Goal: Information Seeking & Learning: Compare options

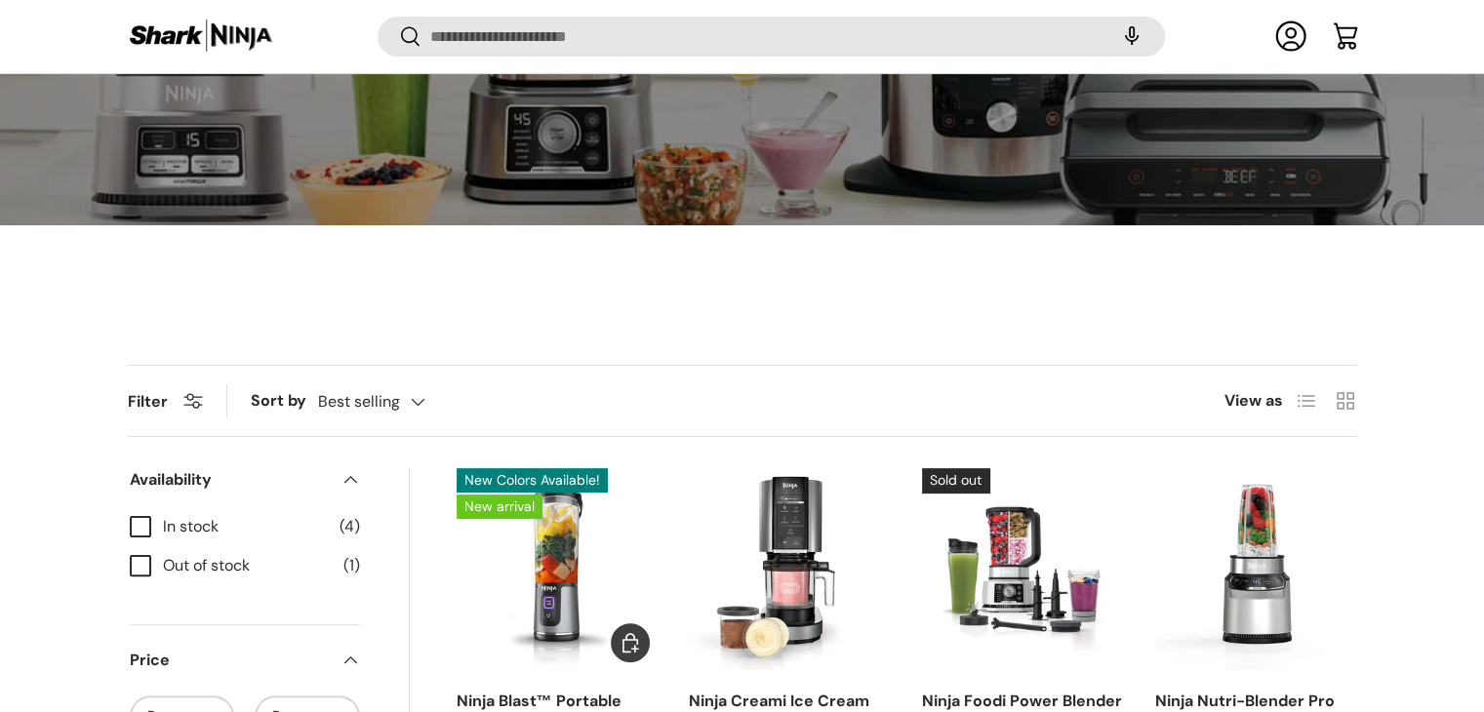
scroll to position [595, 0]
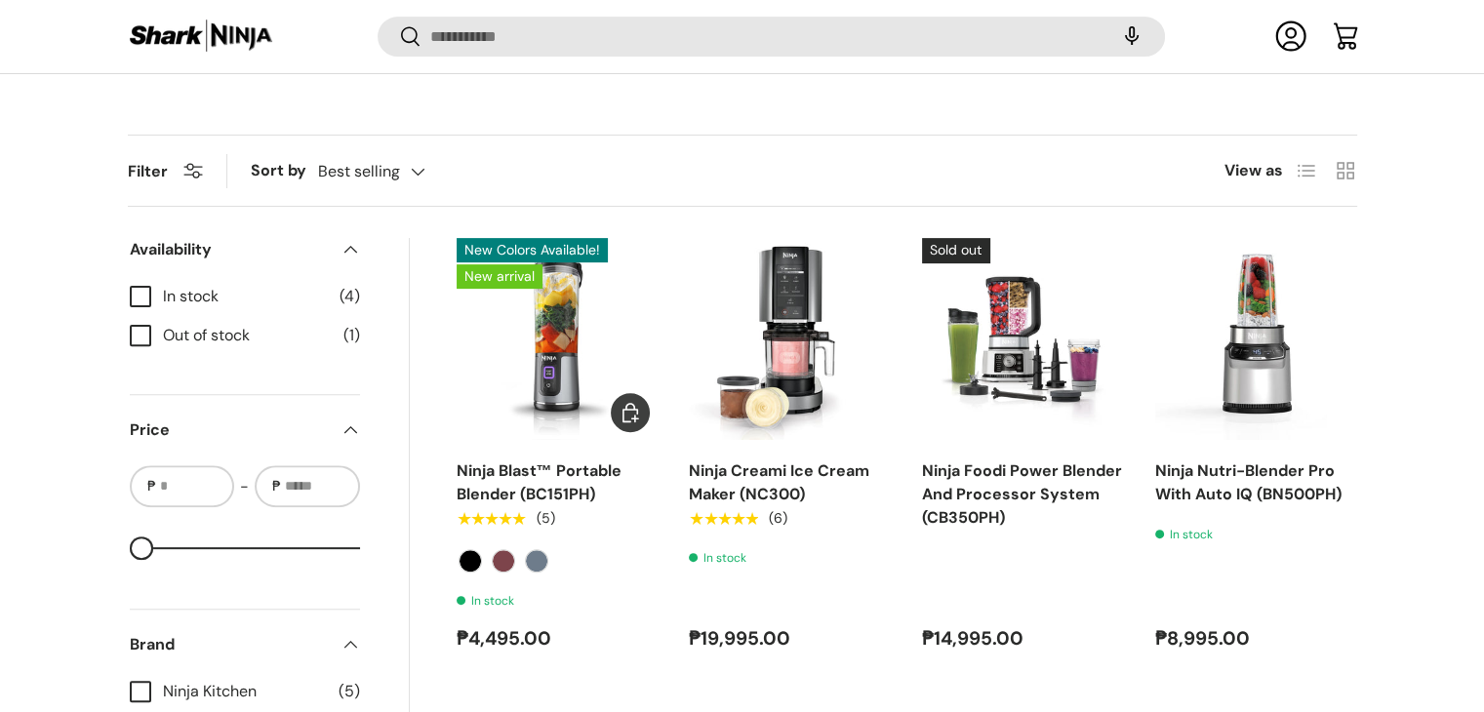
click at [0, 0] on img "Ninja Blast™ Portable Blender (BC151PH)" at bounding box center [0, 0] width 0 height 0
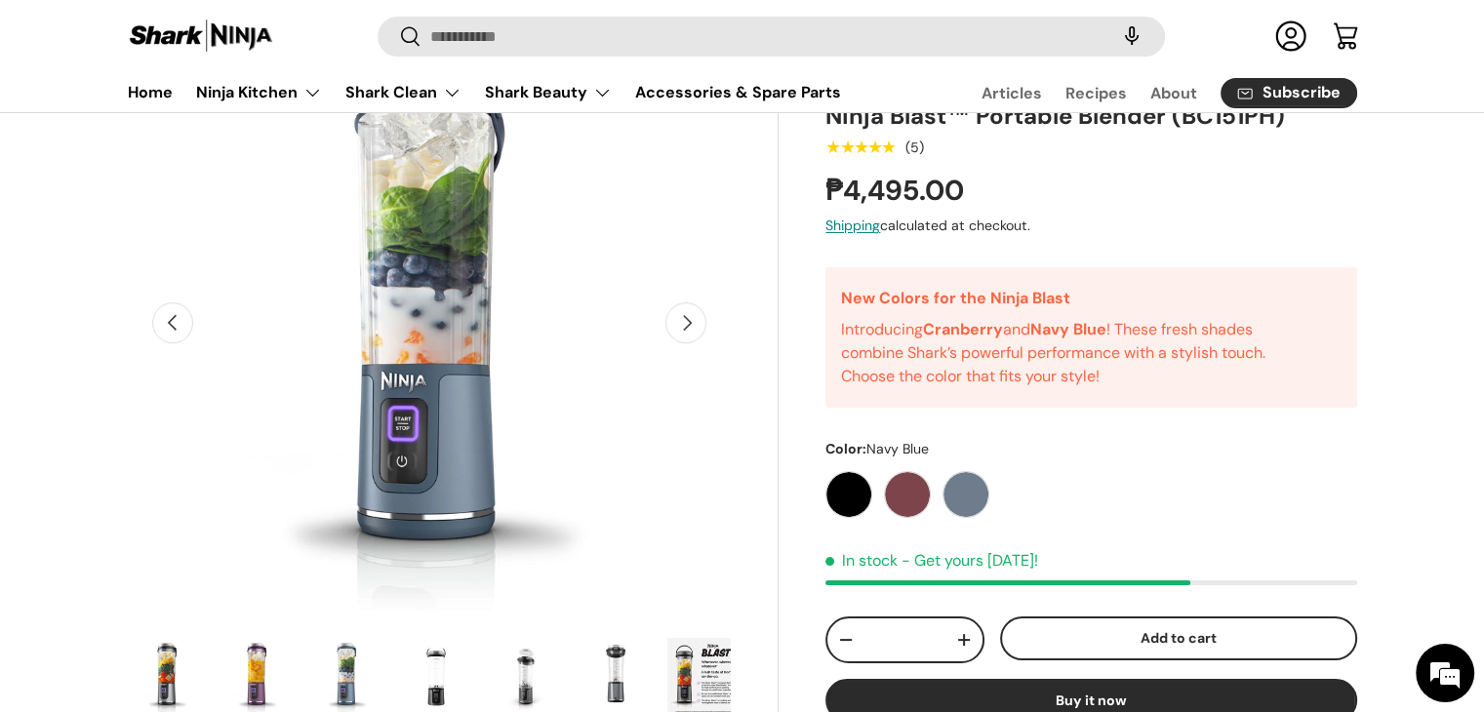
scroll to position [168, 0]
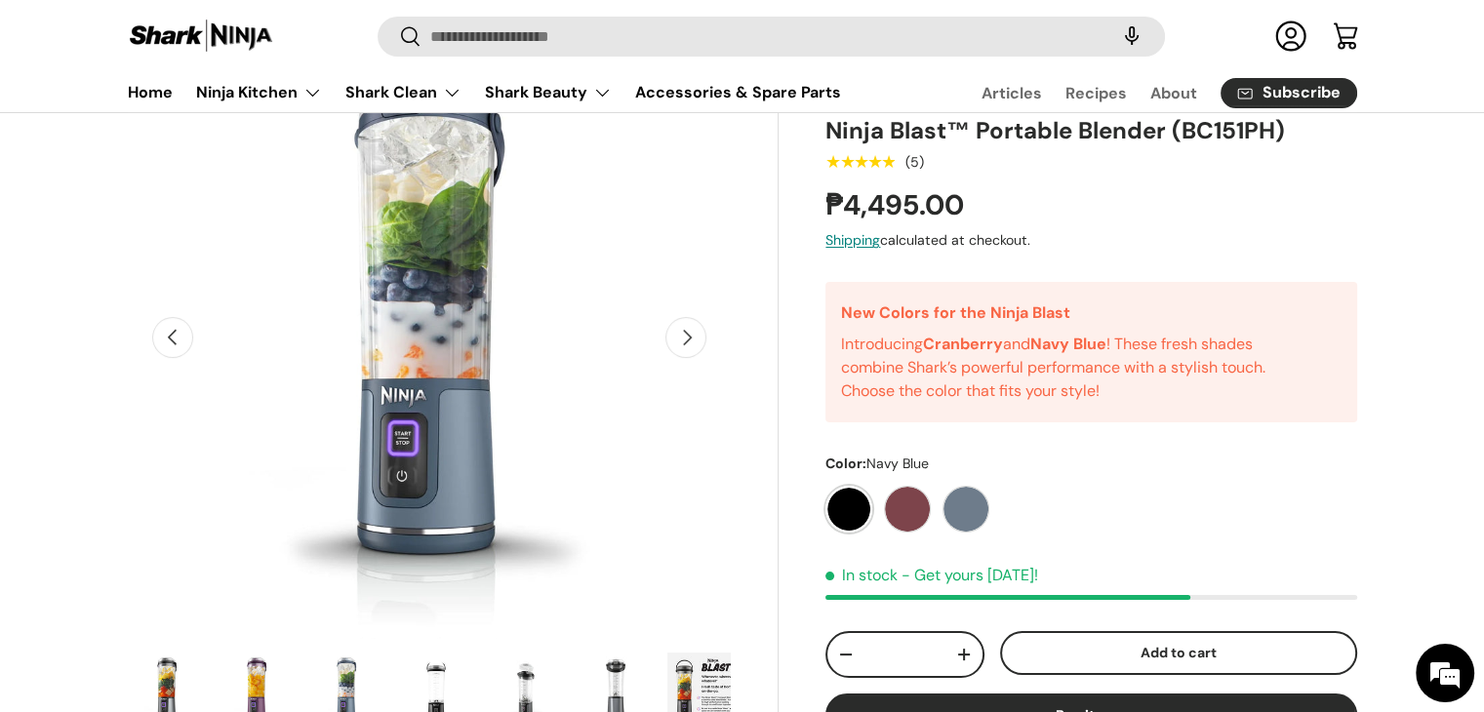
click at [838, 504] on label "Black" at bounding box center [848, 509] width 47 height 47
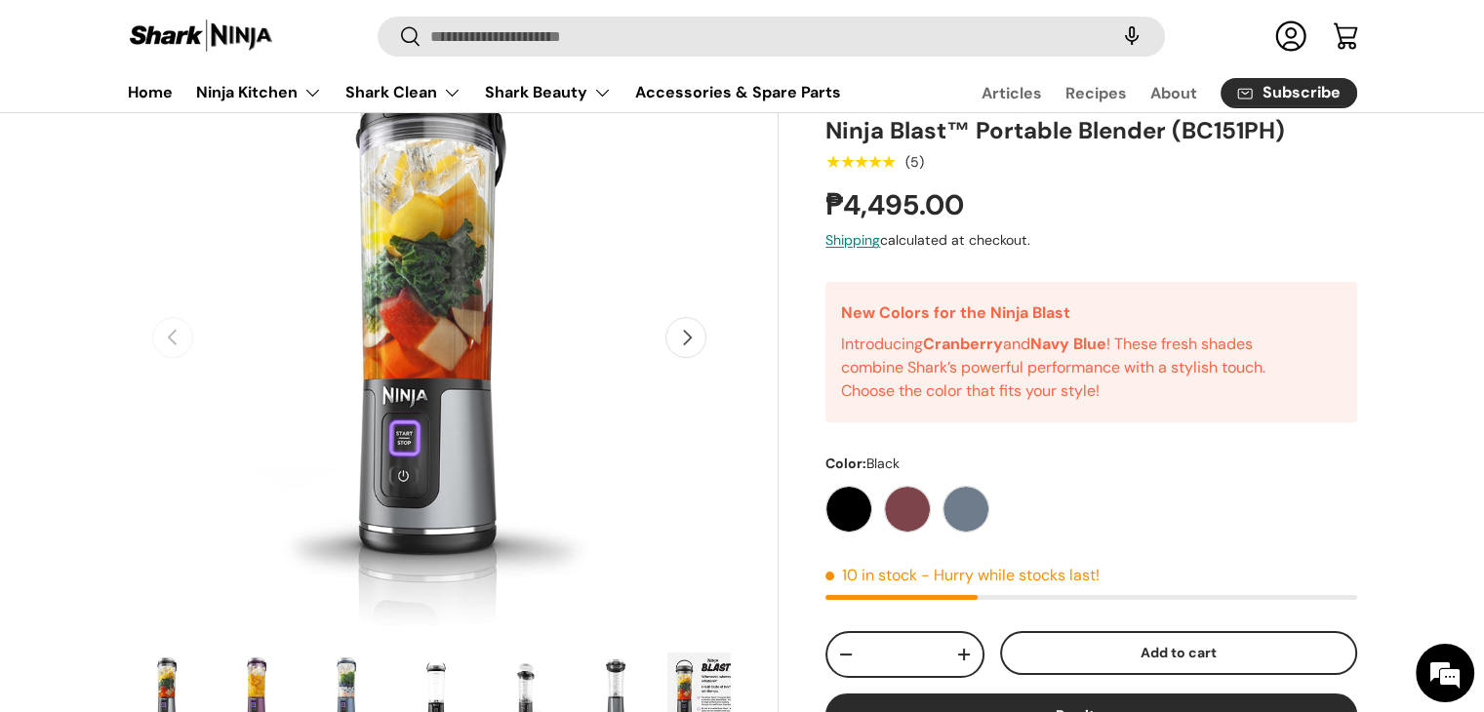
click at [170, 672] on img "Gallery Viewer" at bounding box center [167, 692] width 76 height 78
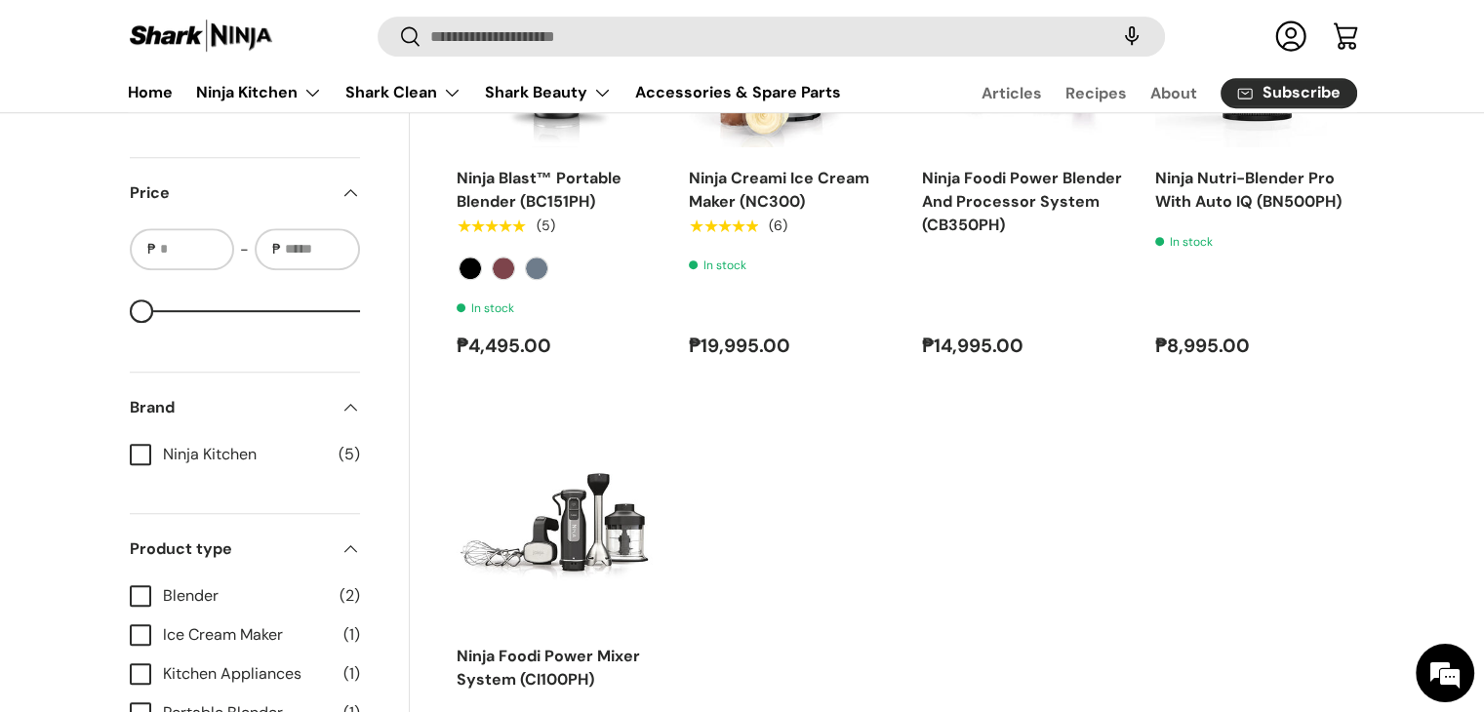
scroll to position [599, 0]
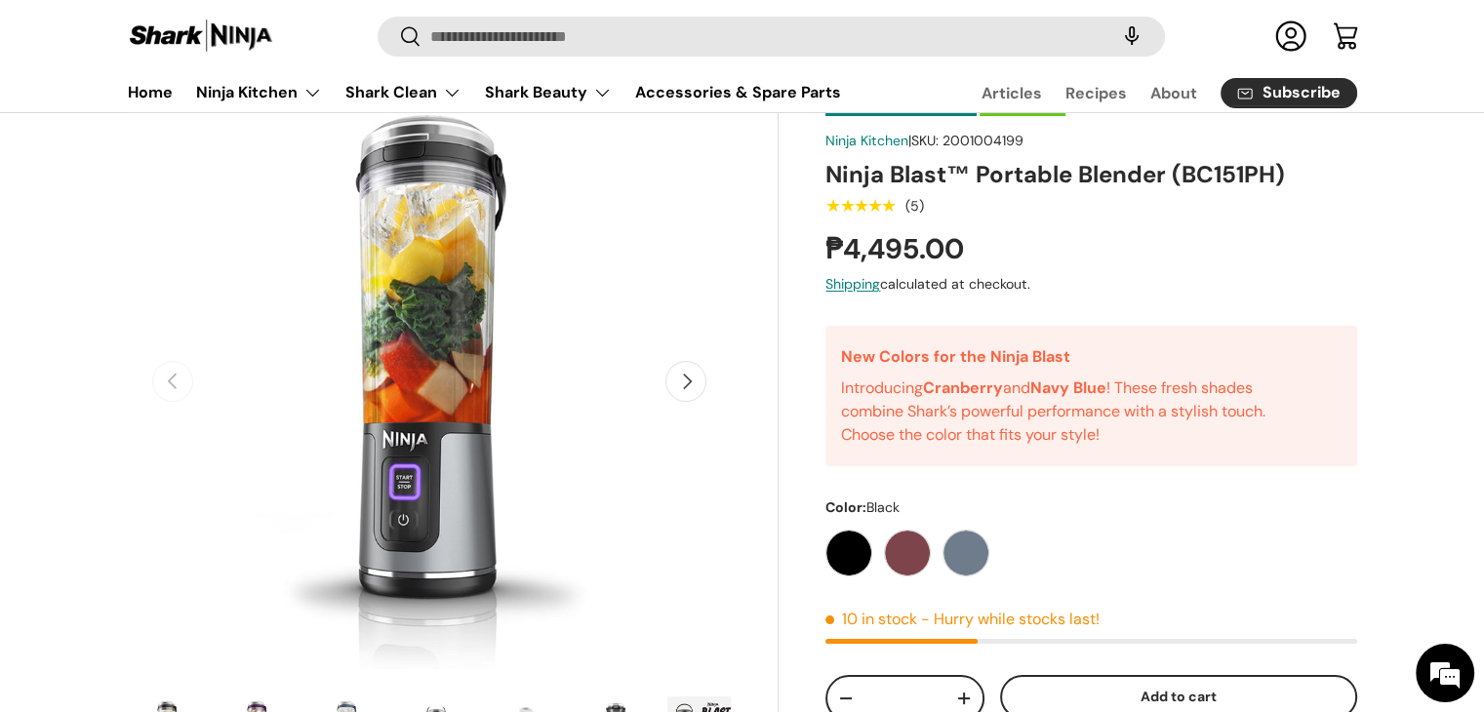
scroll to position [125, 0]
click at [901, 573] on label "Cranberry" at bounding box center [907, 552] width 47 height 47
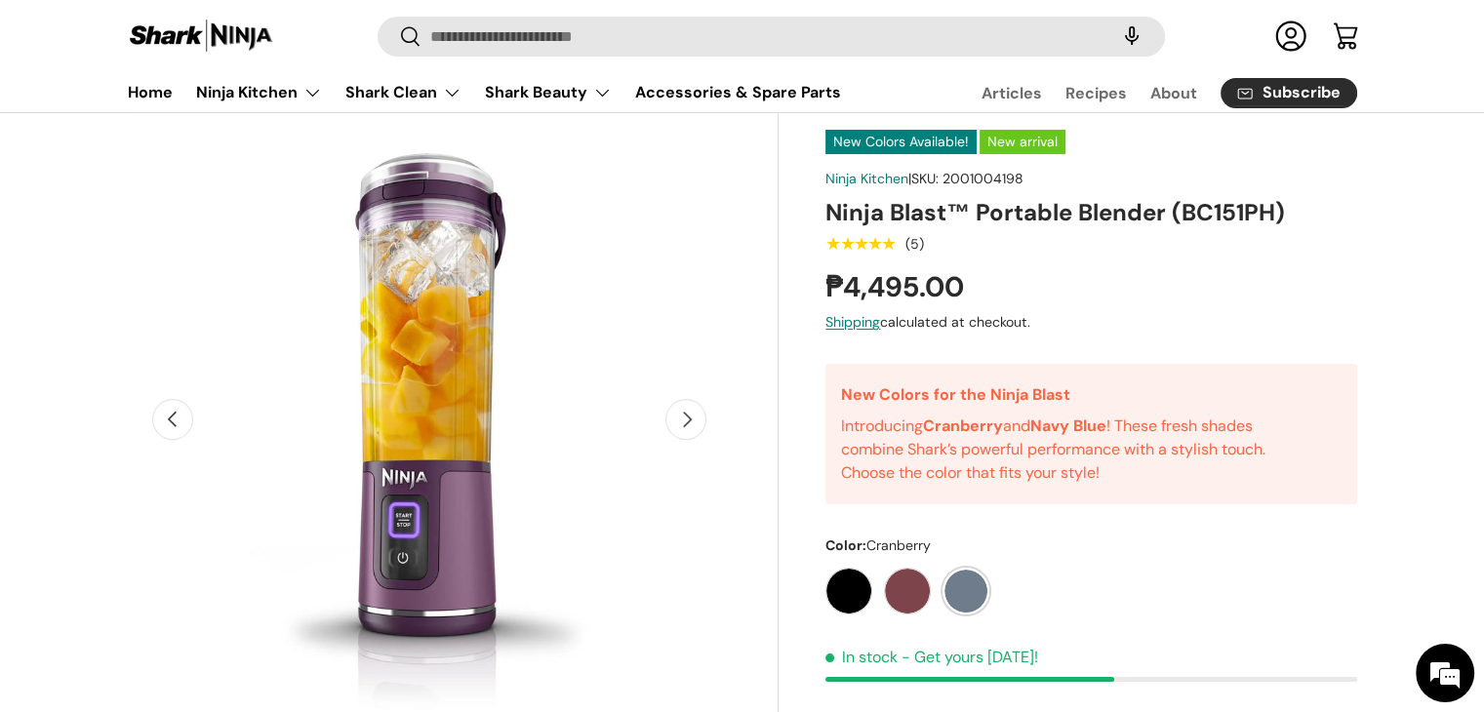
click at [971, 585] on label "Navy Blue" at bounding box center [965, 591] width 47 height 47
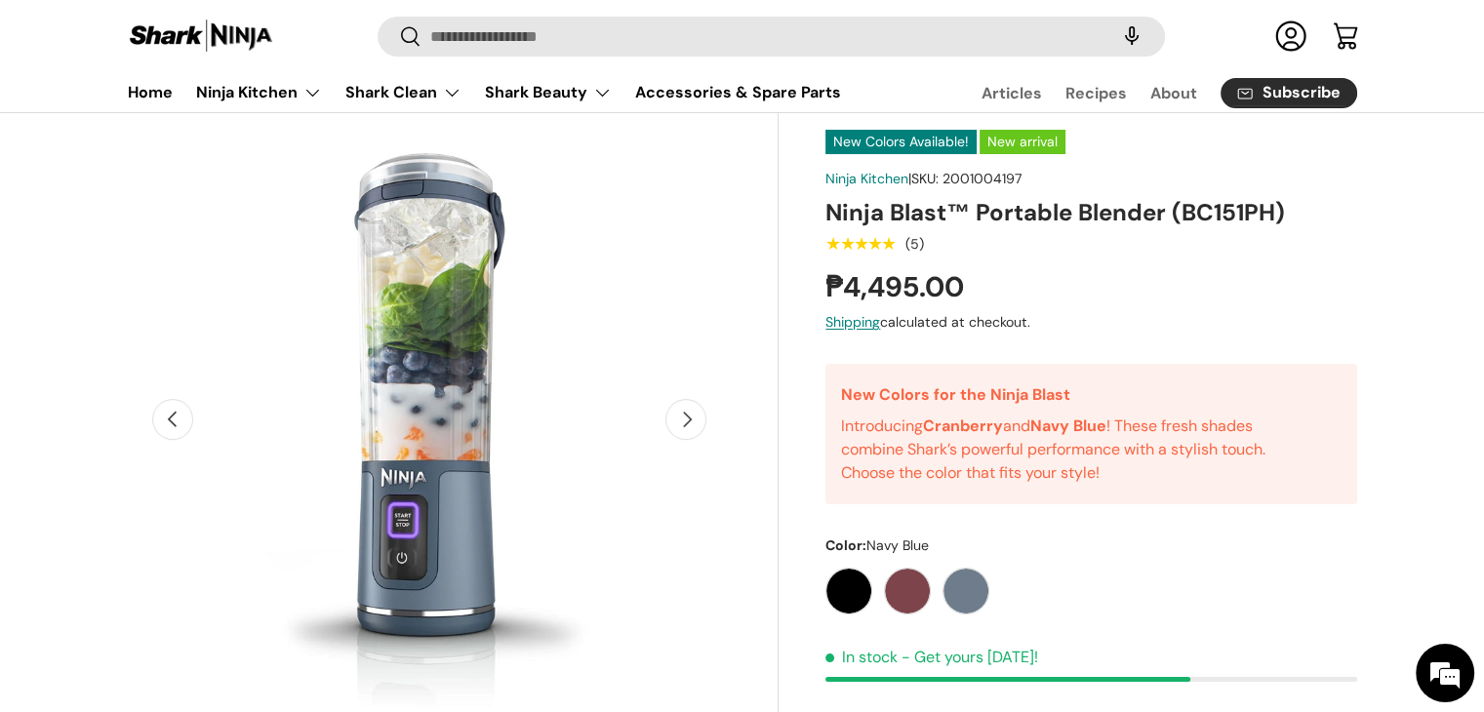
click at [1003, 200] on h1 "Ninja Blast™ Portable Blender (BC151PH)" at bounding box center [1090, 212] width 531 height 30
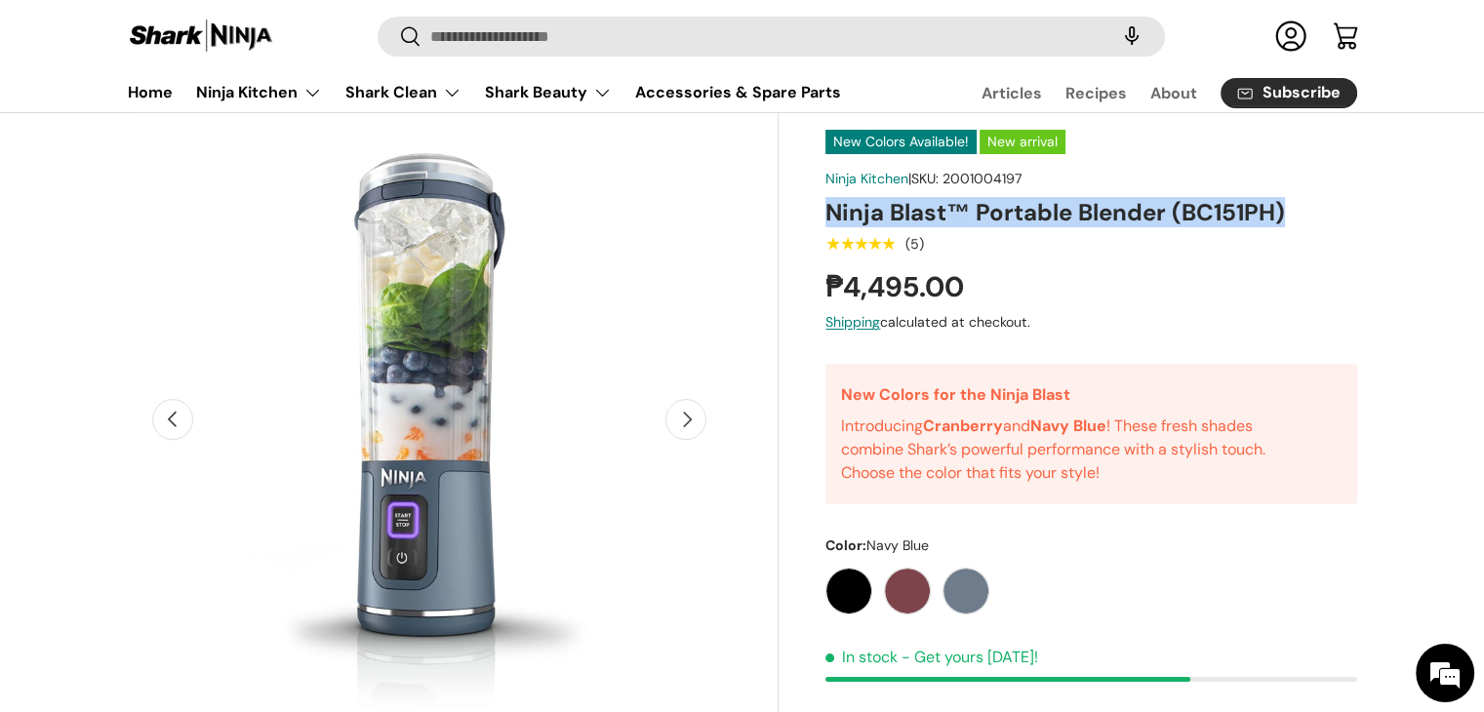
click at [1003, 200] on h1 "Ninja Blast™ Portable Blender (BC151PH)" at bounding box center [1090, 212] width 531 height 30
copy div "Ninja Blast™ Portable Blender (BC151PH)"
